Goal: Information Seeking & Learning: Learn about a topic

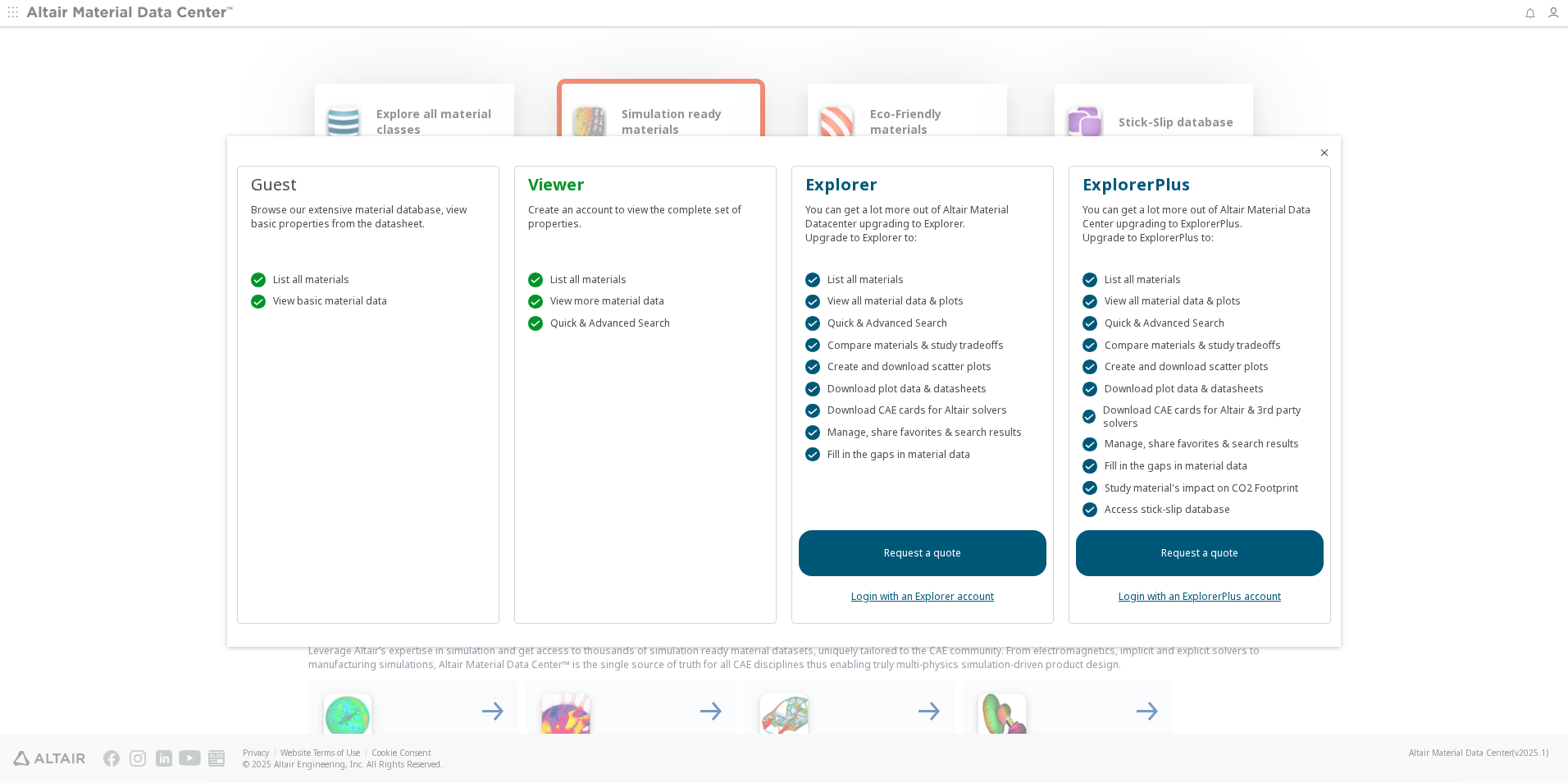
click at [897, 598] on link "Login with an Explorer account" at bounding box center [922, 596] width 143 height 14
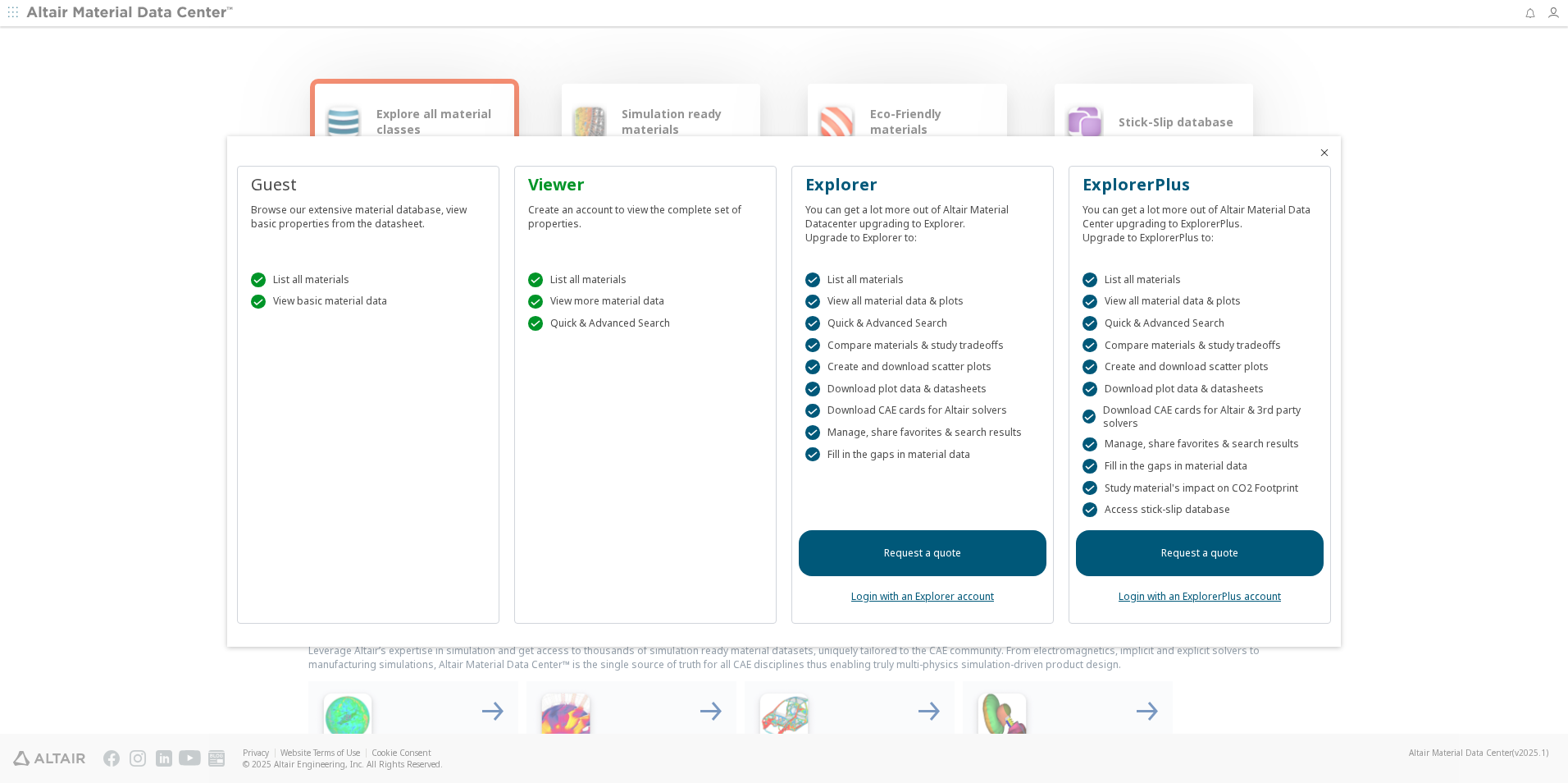
click at [1324, 151] on icon "Close" at bounding box center [1324, 152] width 13 height 13
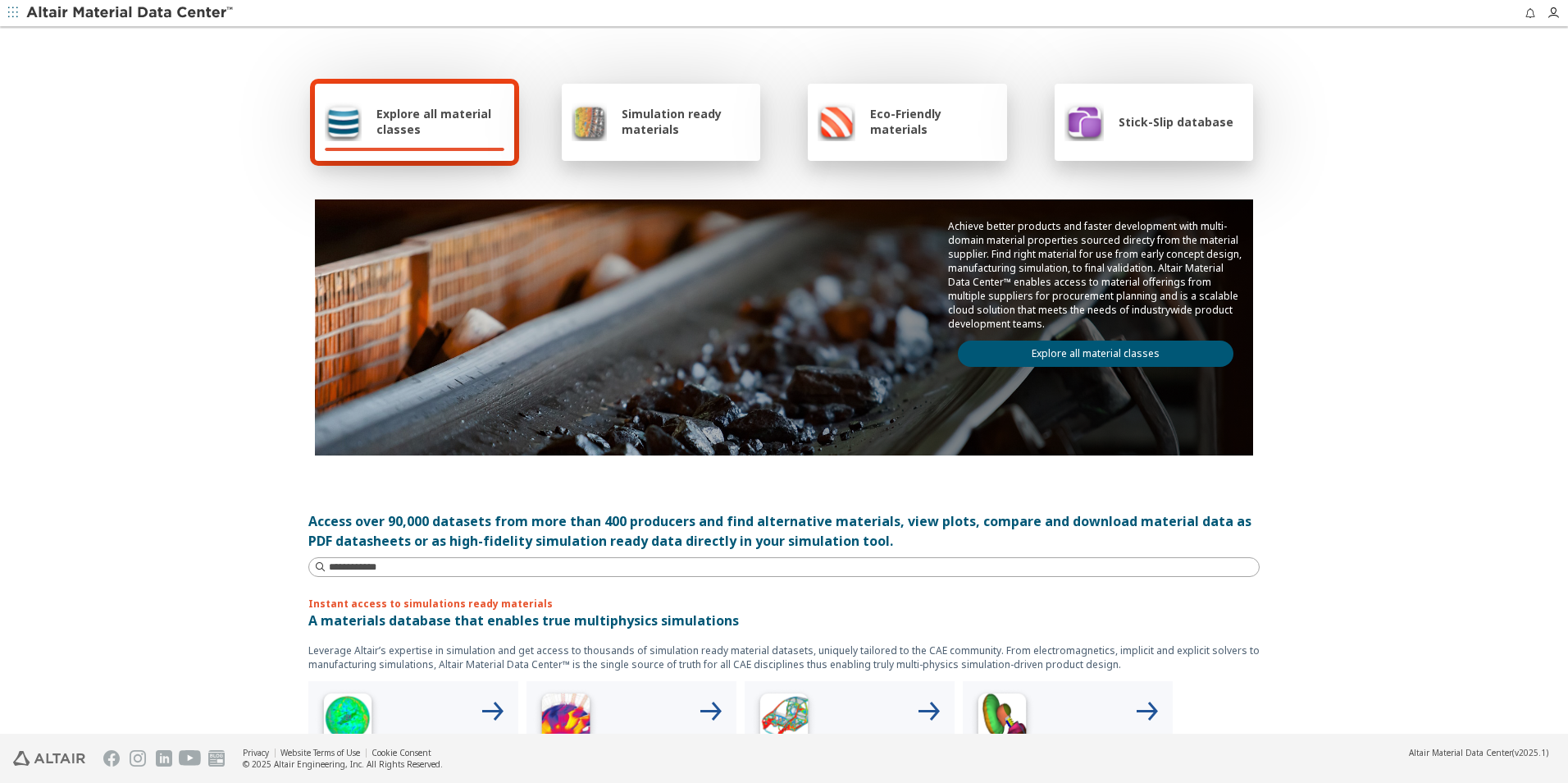
click at [446, 120] on span "Explore all material classes" at bounding box center [440, 121] width 128 height 32
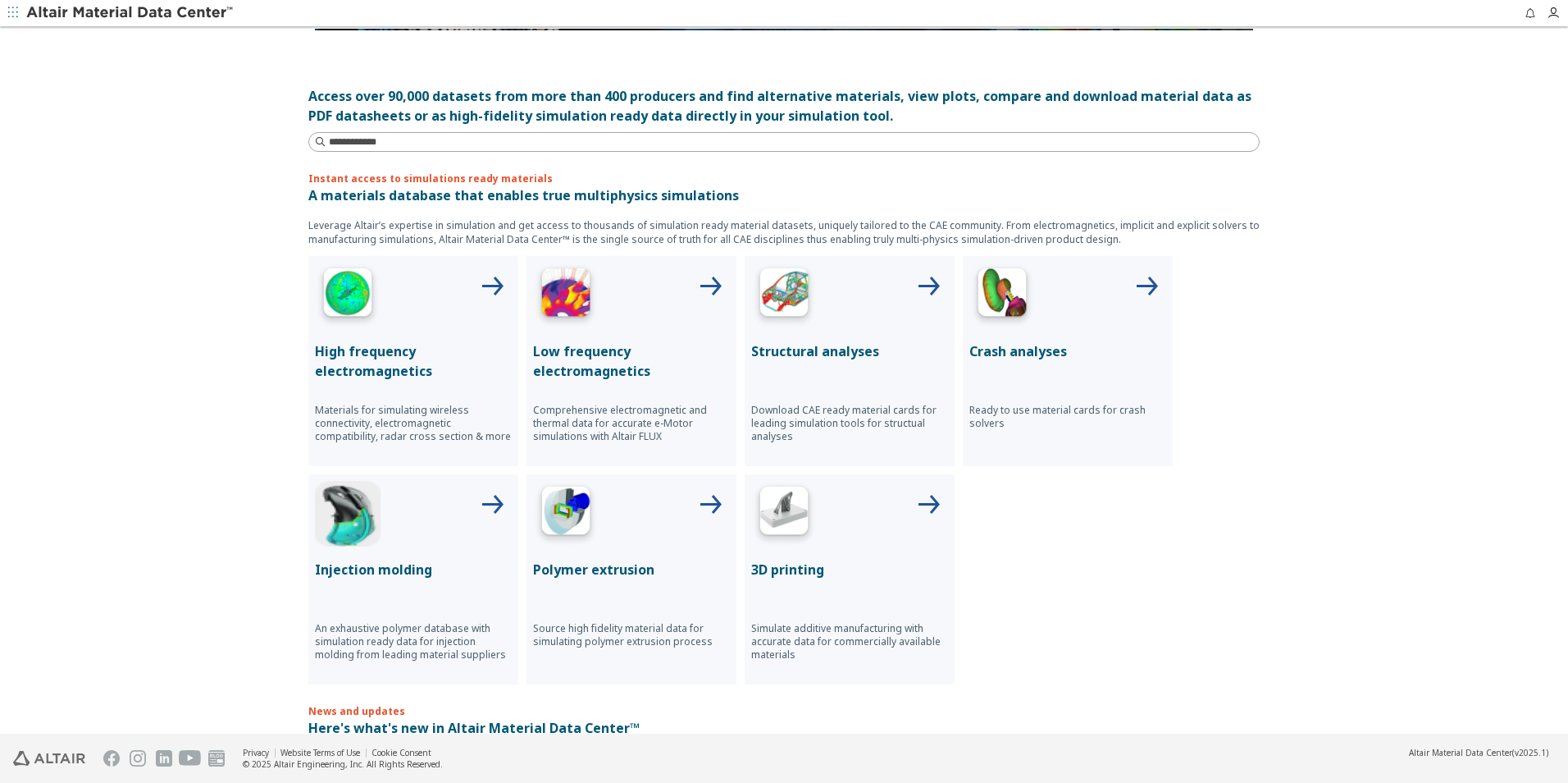
scroll to position [493, 0]
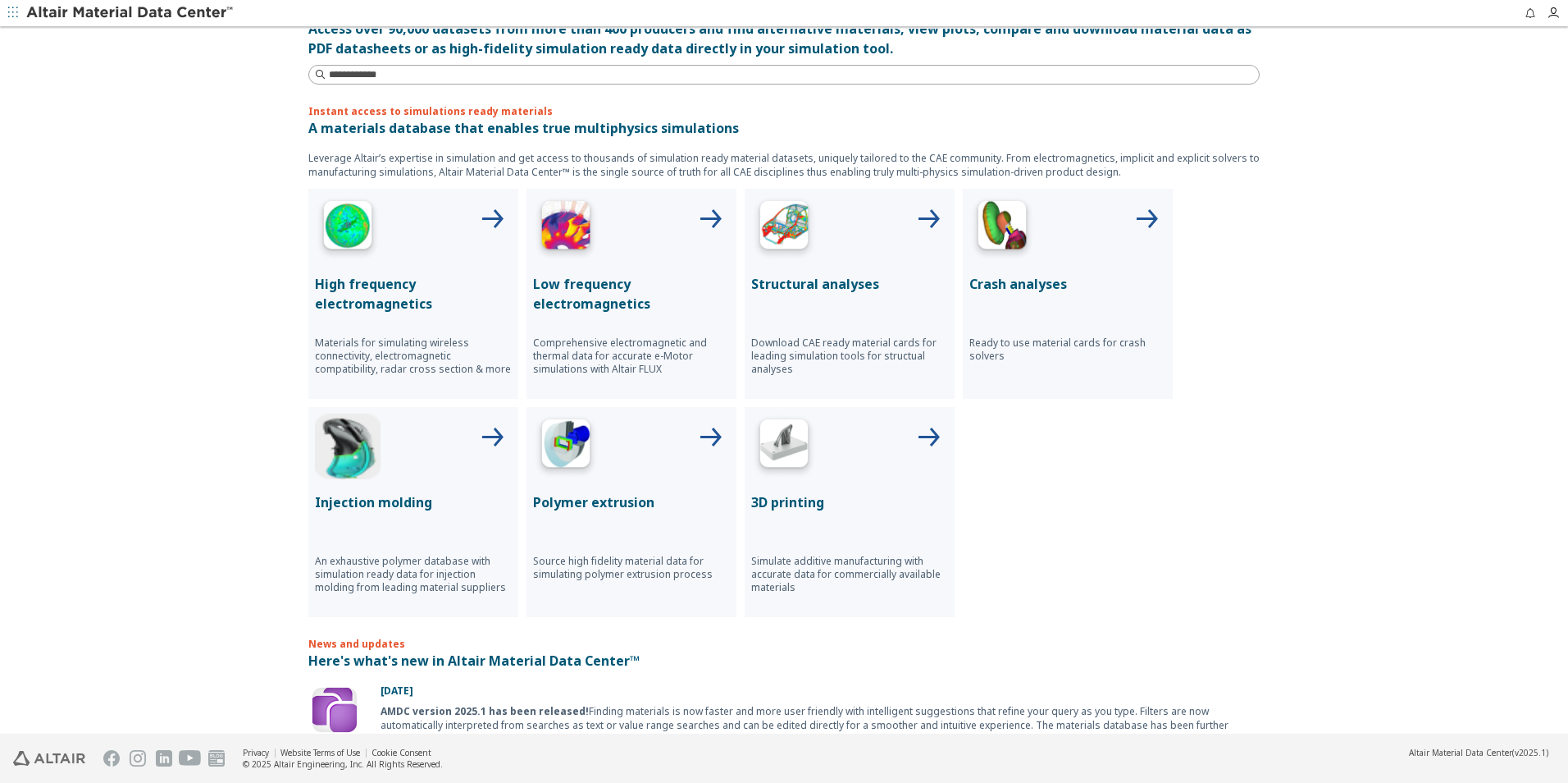
click at [481, 225] on icon at bounding box center [492, 219] width 39 height 39
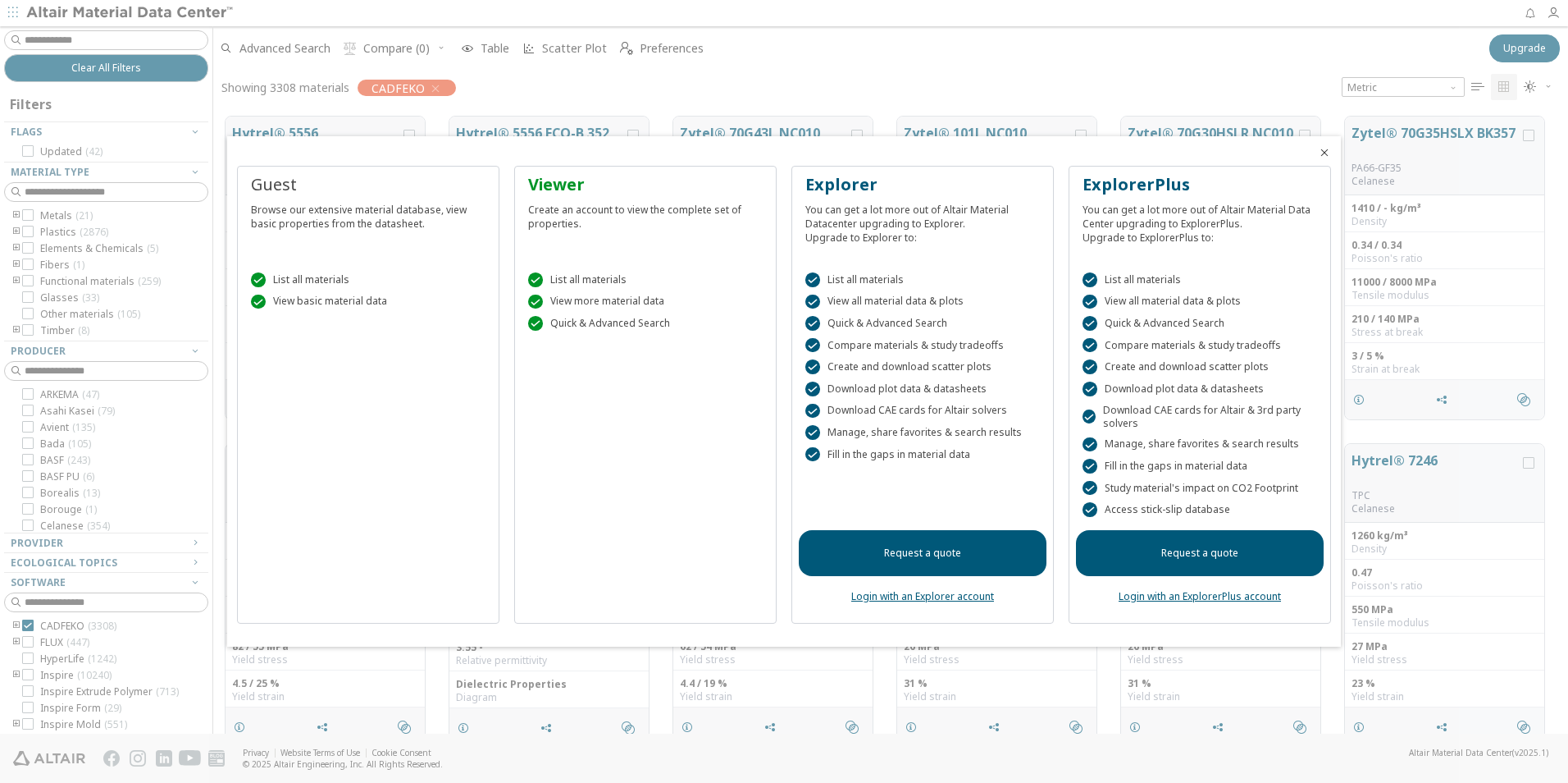
scroll to position [617, 1343]
click at [1323, 149] on icon "Close" at bounding box center [1324, 152] width 13 height 13
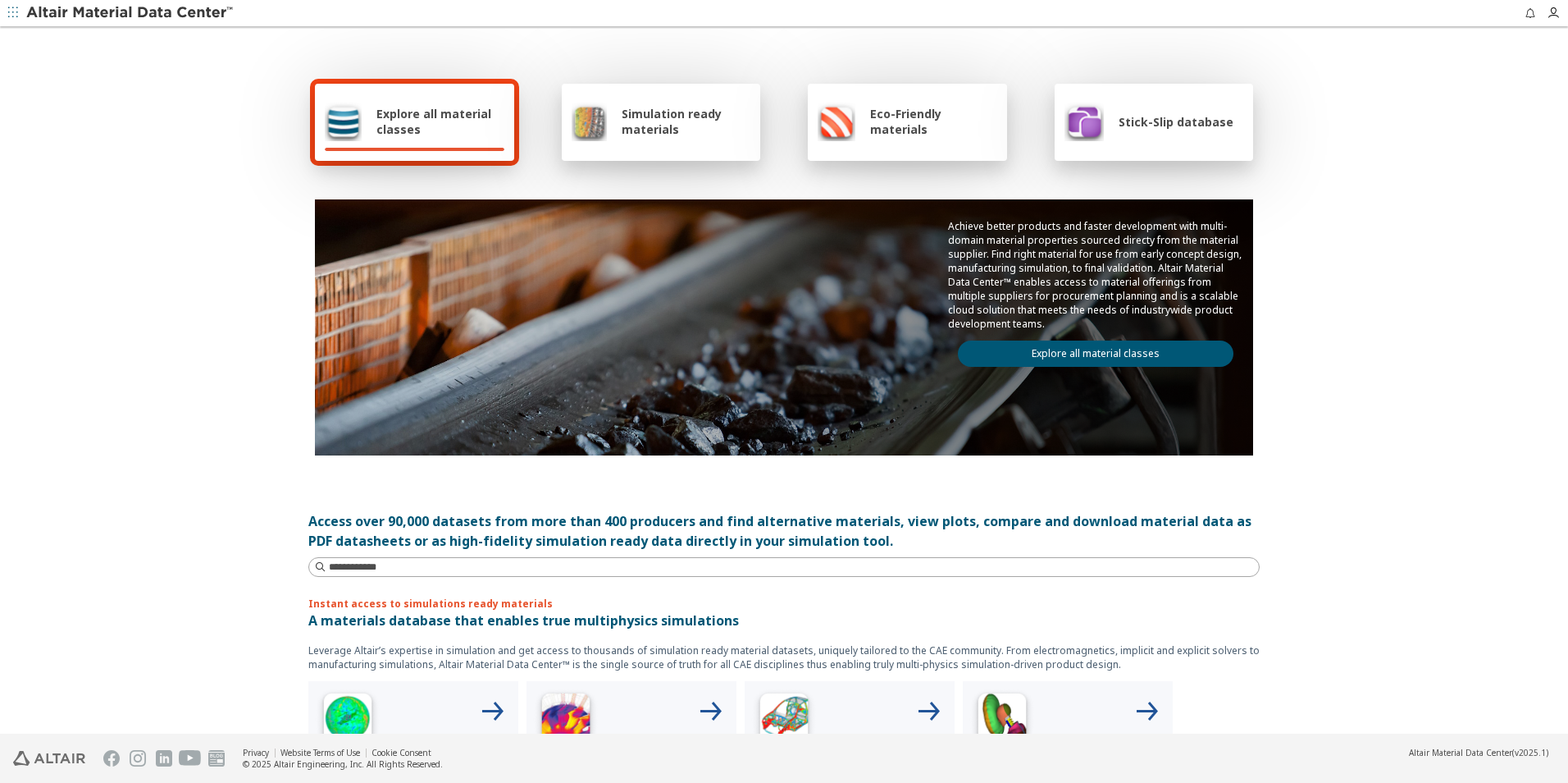
click at [1037, 351] on link "Explore all material classes" at bounding box center [1095, 354] width 276 height 26
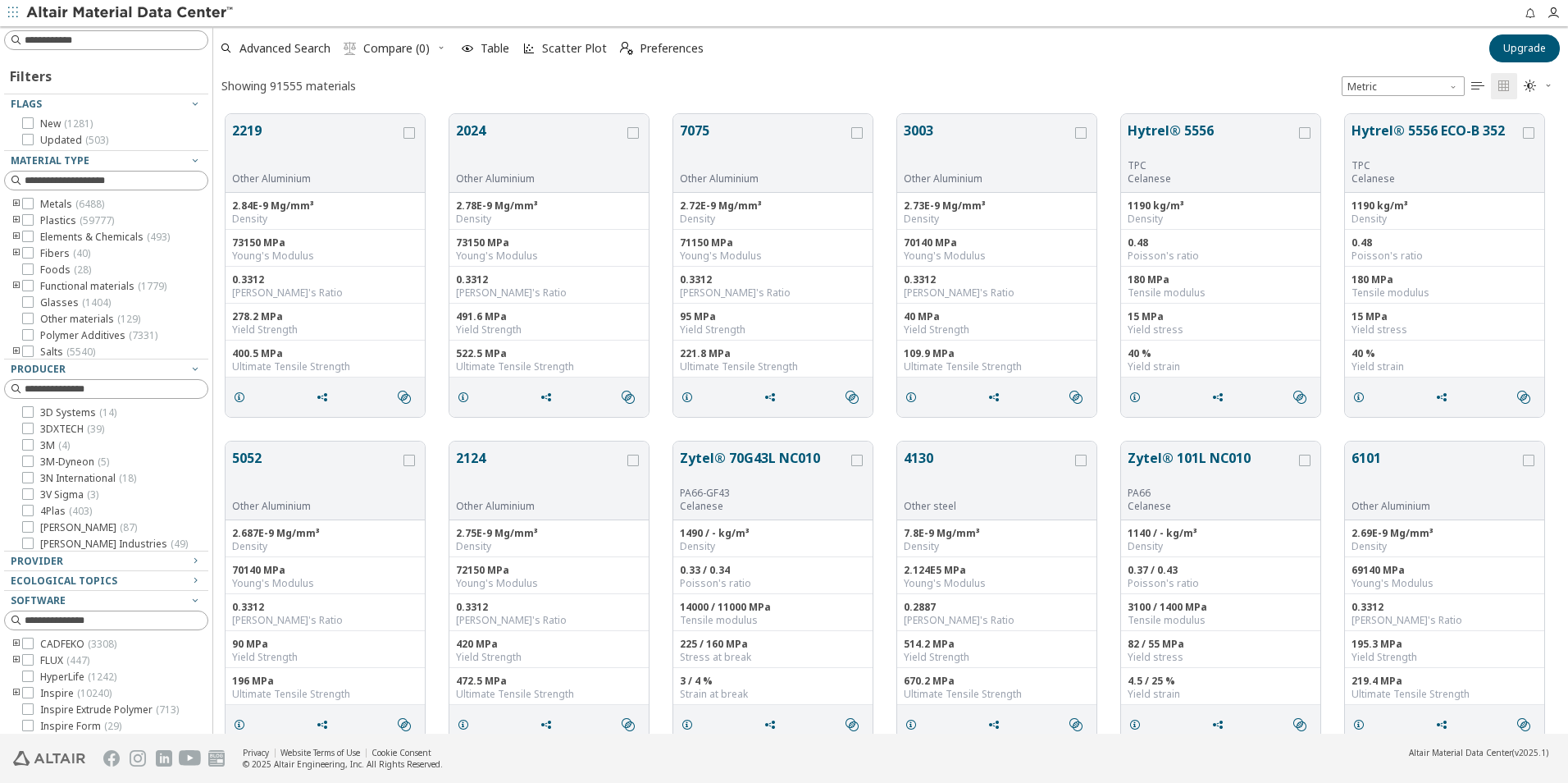
scroll to position [13, 13]
